Goal: Task Accomplishment & Management: Manage account settings

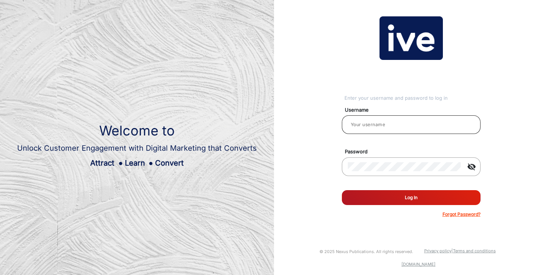
click at [376, 126] on input "email" at bounding box center [411, 124] width 127 height 9
click at [366, 126] on input "email" at bounding box center [411, 124] width 127 height 9
type input "[PERSON_NAME]"
click at [390, 199] on button "Log In" at bounding box center [411, 197] width 139 height 15
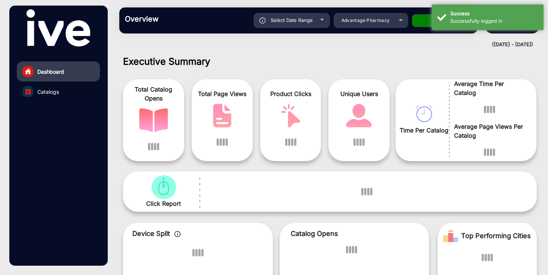
scroll to position [6, 0]
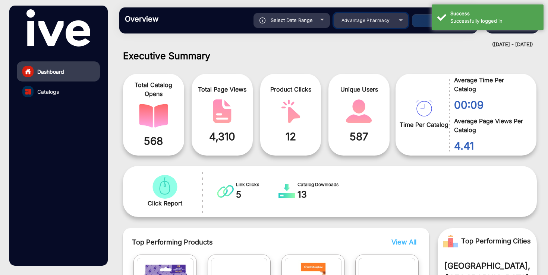
click at [362, 25] on div "Advantage Pharmacy" at bounding box center [365, 20] width 60 height 9
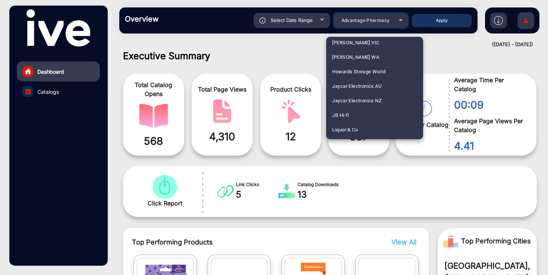
scroll to position [722, 0]
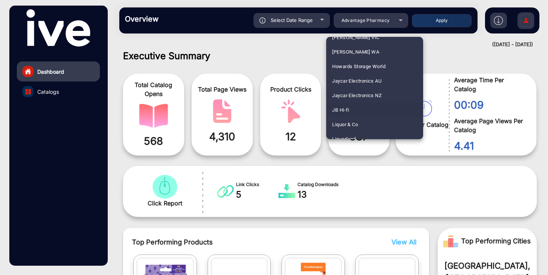
click at [361, 107] on mat-option "JB Hi-fi" at bounding box center [374, 110] width 97 height 15
